Goal: Task Accomplishment & Management: Manage account settings

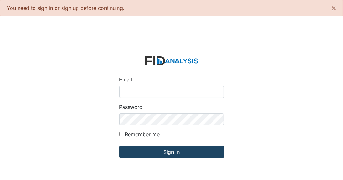
type input "[EMAIL_ADDRESS][DOMAIN_NAME]"
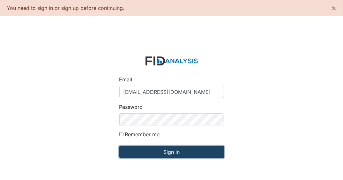
click at [152, 154] on input "Sign in" at bounding box center [171, 152] width 105 height 12
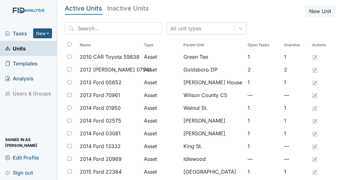
click at [18, 36] on span "Tasks" at bounding box center [19, 34] width 28 height 8
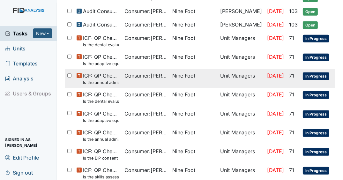
scroll to position [404, 0]
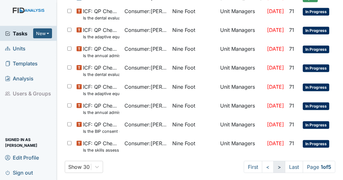
click at [274, 163] on link ">" at bounding box center [280, 167] width 12 height 12
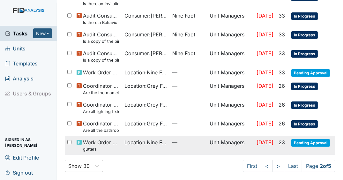
scroll to position [460, 0]
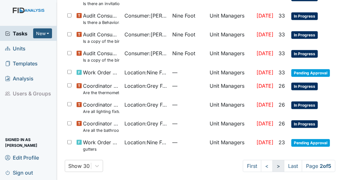
click at [273, 164] on link ">" at bounding box center [279, 166] width 12 height 12
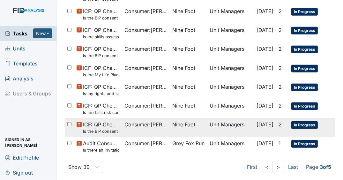
scroll to position [465, 0]
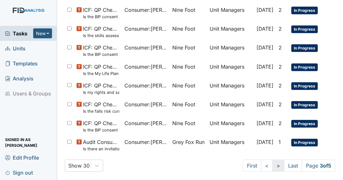
click at [273, 162] on link ">" at bounding box center [279, 166] width 12 height 12
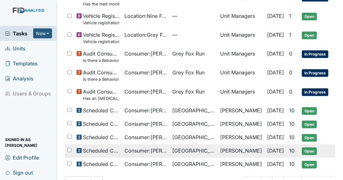
scroll to position [443, 0]
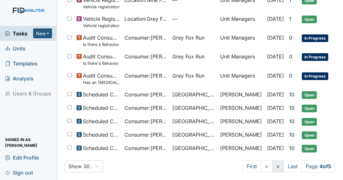
click at [272, 168] on link ">" at bounding box center [278, 166] width 12 height 12
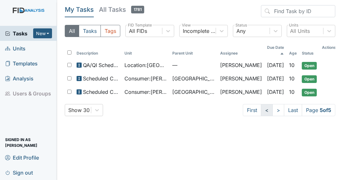
click at [268, 104] on link "<" at bounding box center [267, 110] width 12 height 12
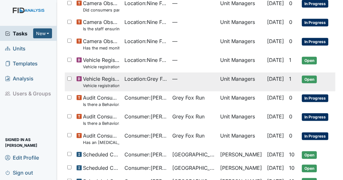
scroll to position [434, 0]
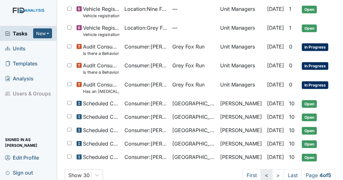
click at [263, 172] on link "<" at bounding box center [267, 175] width 12 height 12
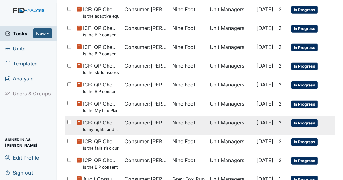
scroll to position [465, 0]
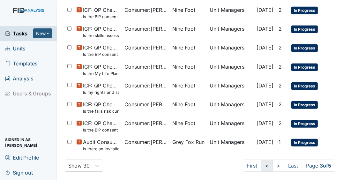
click at [264, 163] on link "<" at bounding box center [267, 166] width 12 height 12
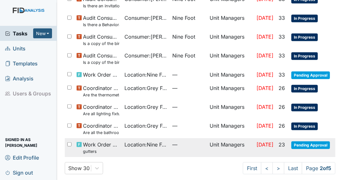
scroll to position [460, 0]
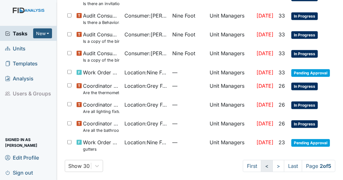
click at [261, 162] on link "<" at bounding box center [267, 166] width 12 height 12
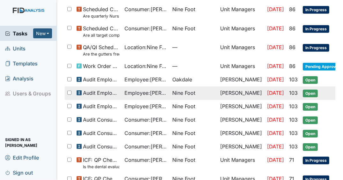
scroll to position [255, 0]
